Goal: Check status: Check status

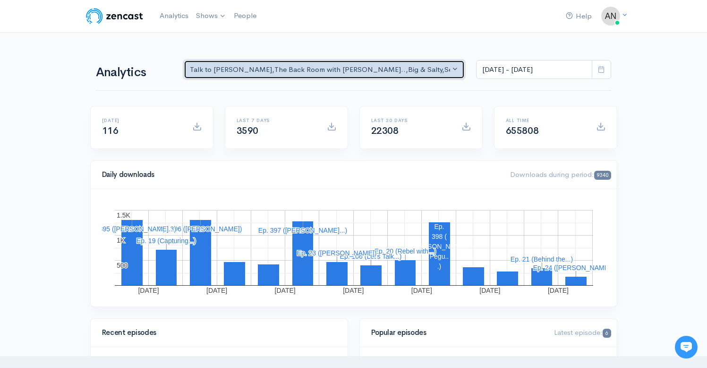
click at [326, 71] on div "Talk to [PERSON_NAME] , The Back Room with [PERSON_NAME].. , Big & Salty , Seri…" at bounding box center [320, 69] width 261 height 11
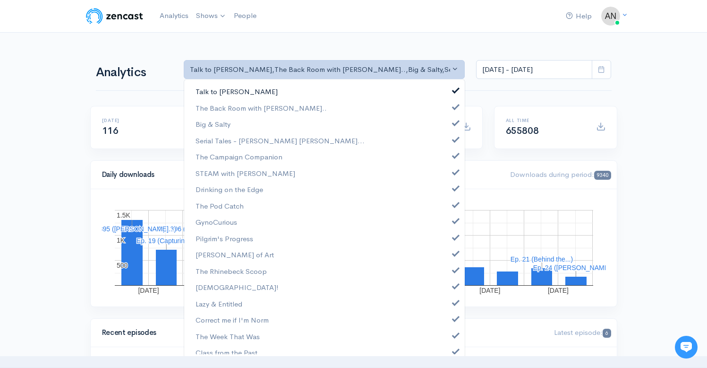
click at [451, 94] on link "Talk to [PERSON_NAME]" at bounding box center [324, 91] width 281 height 17
select select "10316"
click at [454, 123] on span at bounding box center [456, 121] width 4 height 7
click at [451, 142] on link "Serial Tales - [PERSON_NAME] [PERSON_NAME]..." at bounding box center [324, 140] width 281 height 17
click at [454, 154] on span at bounding box center [456, 154] width 4 height 7
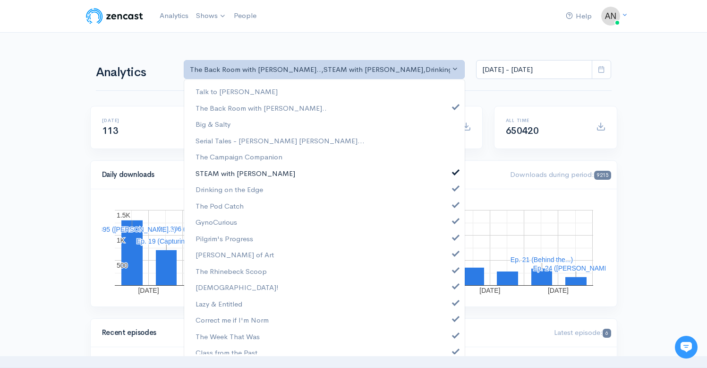
click at [454, 169] on span at bounding box center [456, 170] width 4 height 7
click at [454, 188] on span at bounding box center [456, 186] width 4 height 7
click at [454, 206] on span at bounding box center [456, 203] width 4 height 7
click at [454, 222] on span at bounding box center [456, 219] width 4 height 7
click at [448, 243] on link "Pilgrim's Progress" at bounding box center [324, 238] width 281 height 17
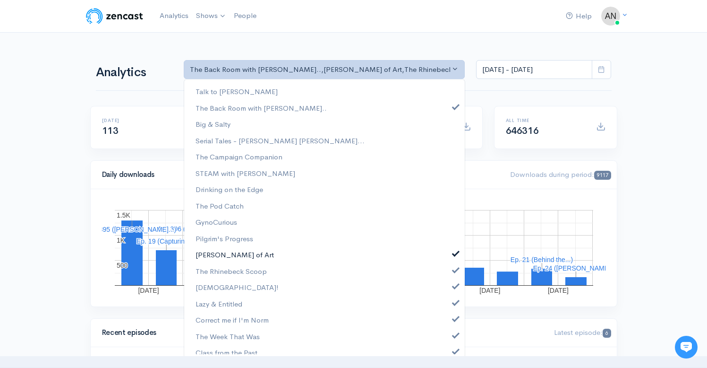
click at [448, 258] on link "[PERSON_NAME] of Art" at bounding box center [324, 254] width 281 height 17
click at [448, 276] on link "The Rhinebeck Scoop" at bounding box center [324, 271] width 281 height 17
click at [448, 289] on link "[DEMOGRAPHIC_DATA]!" at bounding box center [324, 287] width 281 height 17
click at [454, 300] on span at bounding box center [456, 301] width 4 height 7
click at [454, 318] on span at bounding box center [456, 317] width 4 height 7
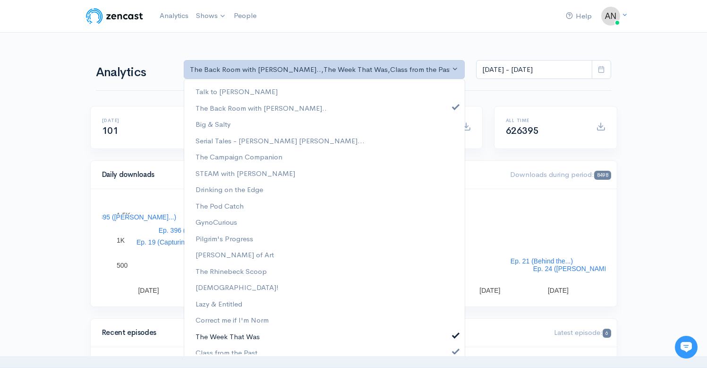
click at [454, 334] on span at bounding box center [456, 333] width 4 height 7
click at [454, 349] on span at bounding box center [456, 349] width 4 height 7
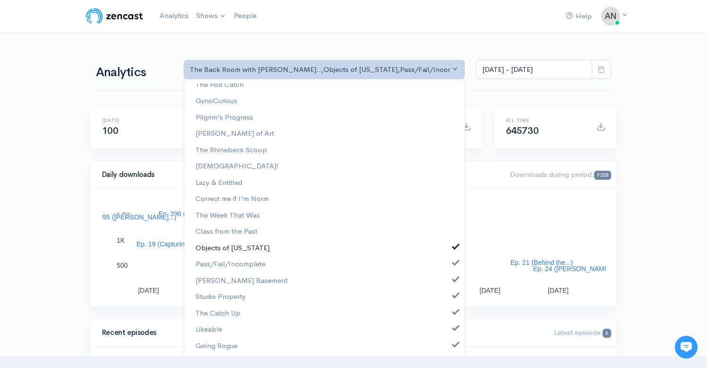
click at [454, 244] on span at bounding box center [456, 245] width 4 height 7
click at [454, 265] on span at bounding box center [456, 261] width 4 height 7
click at [448, 282] on link "[PERSON_NAME] Basement" at bounding box center [324, 280] width 281 height 17
click at [448, 300] on link "Studio Property" at bounding box center [324, 296] width 281 height 17
click at [448, 315] on link "The Catch Up" at bounding box center [324, 313] width 281 height 17
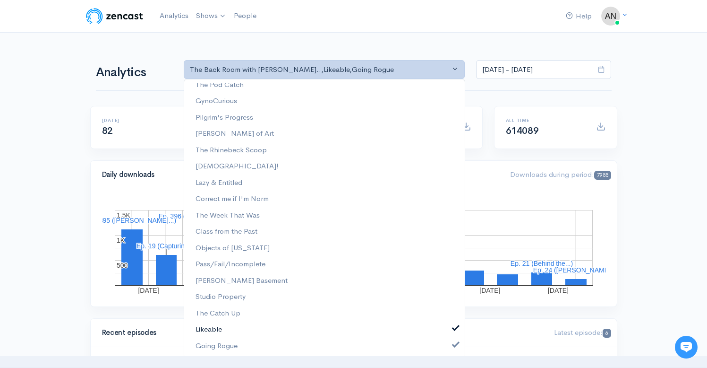
click at [454, 326] on span at bounding box center [456, 326] width 4 height 7
click at [448, 339] on link "Going Rogue" at bounding box center [324, 345] width 281 height 17
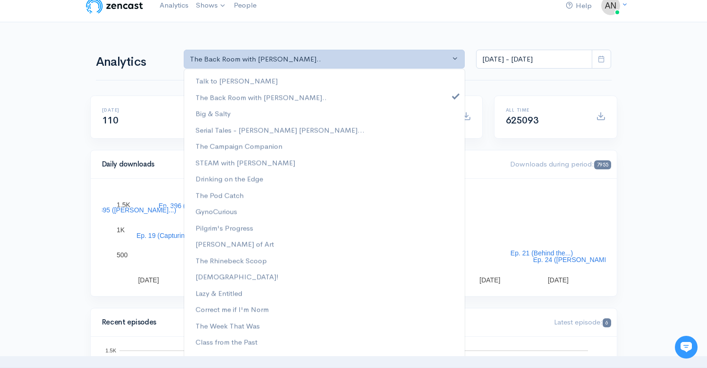
scroll to position [0, 0]
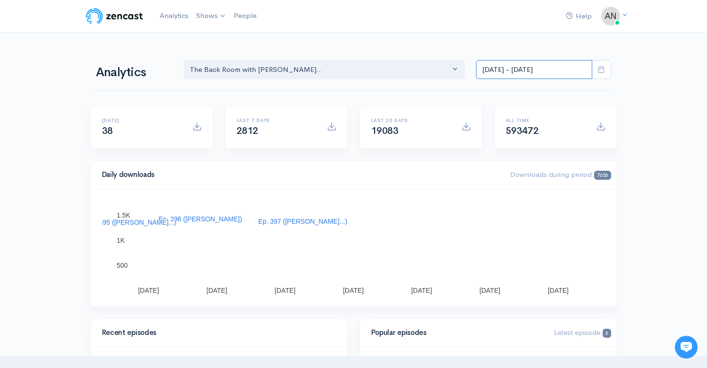
click at [533, 77] on input "[DATE] - [DATE]" at bounding box center [534, 69] width 116 height 19
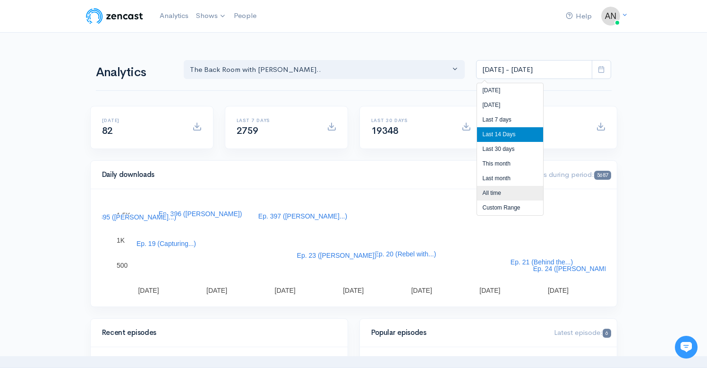
click at [495, 190] on li "All time" at bounding box center [510, 193] width 66 height 15
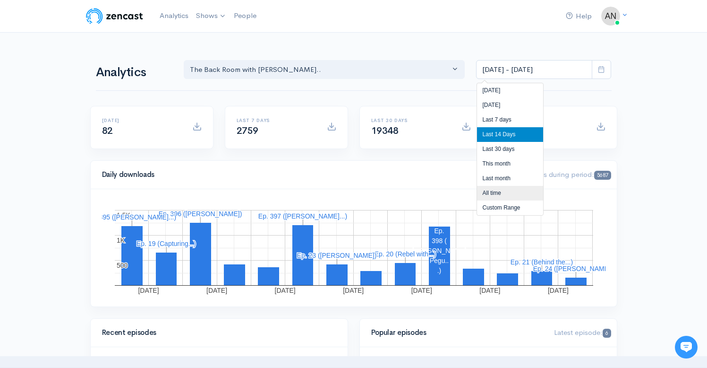
type input "[DATE] - [DATE]"
